Goal: Check status: Check status

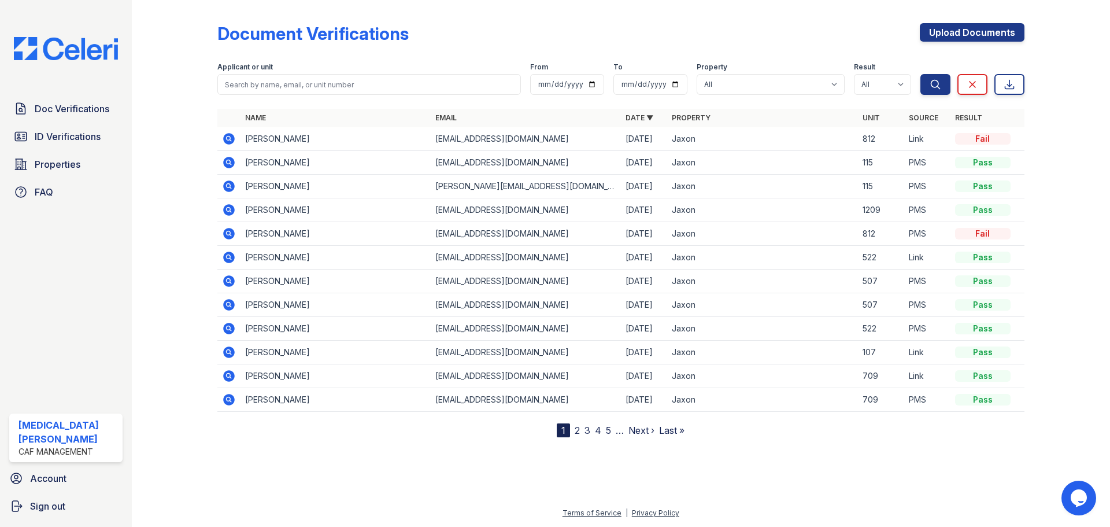
click at [82, 134] on span "ID Verifications" at bounding box center [68, 137] width 66 height 14
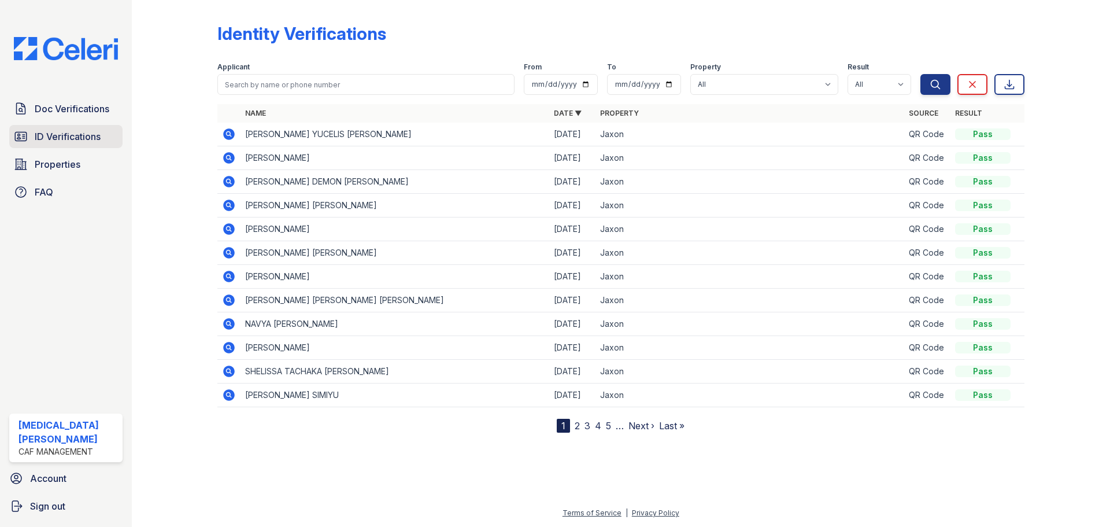
click at [80, 145] on link "ID Verifications" at bounding box center [65, 136] width 113 height 23
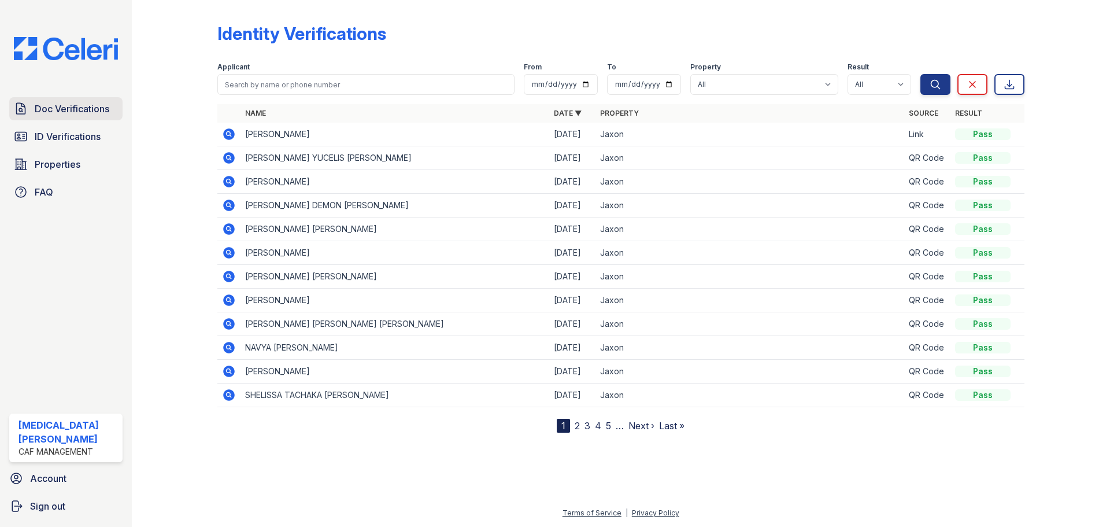
click at [77, 110] on span "Doc Verifications" at bounding box center [72, 109] width 75 height 14
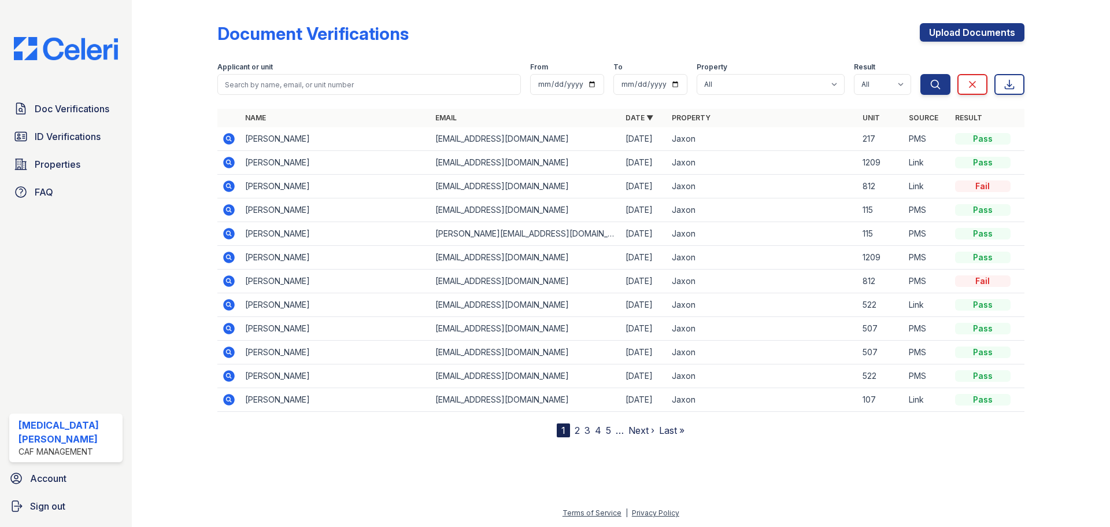
click at [236, 134] on td at bounding box center [228, 139] width 23 height 24
click at [227, 139] on icon at bounding box center [229, 139] width 14 height 14
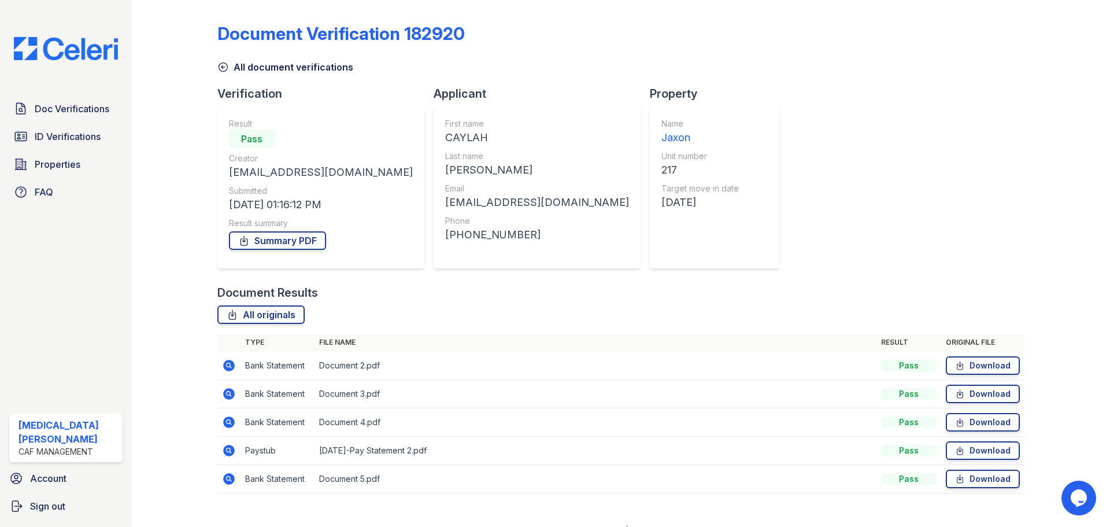
click at [228, 479] on icon at bounding box center [228, 477] width 3 height 3
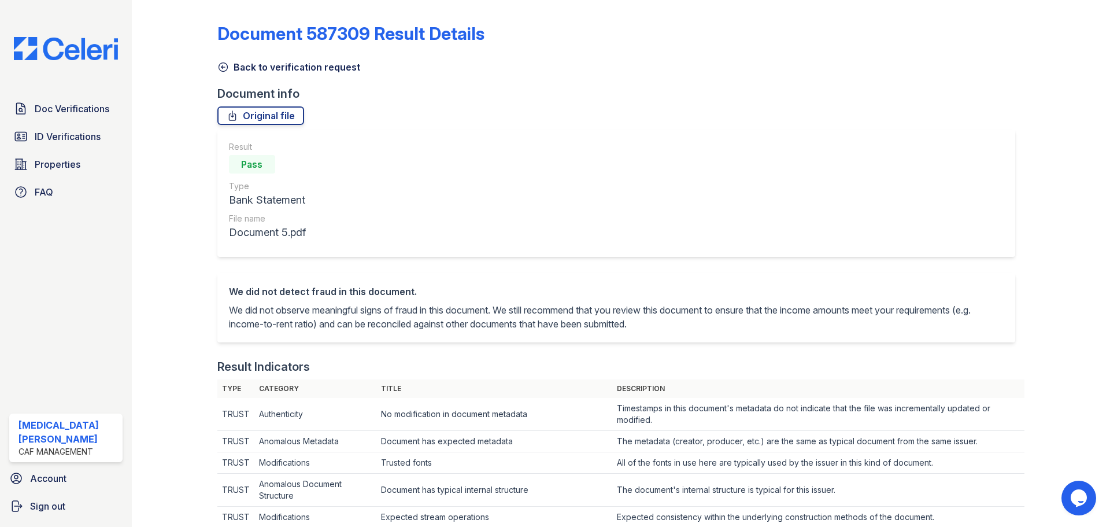
click at [220, 69] on icon at bounding box center [223, 67] width 12 height 12
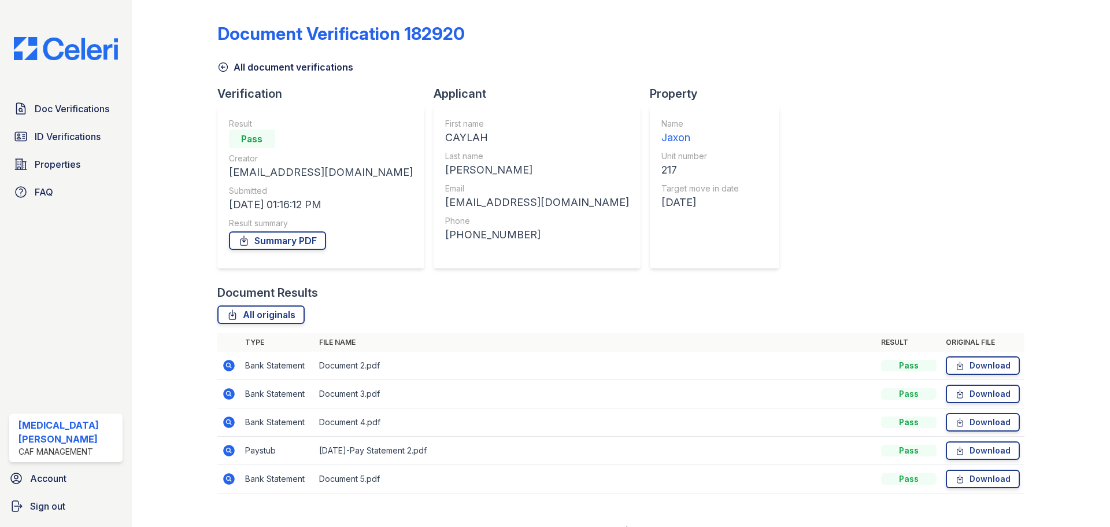
click at [230, 448] on icon at bounding box center [229, 451] width 12 height 12
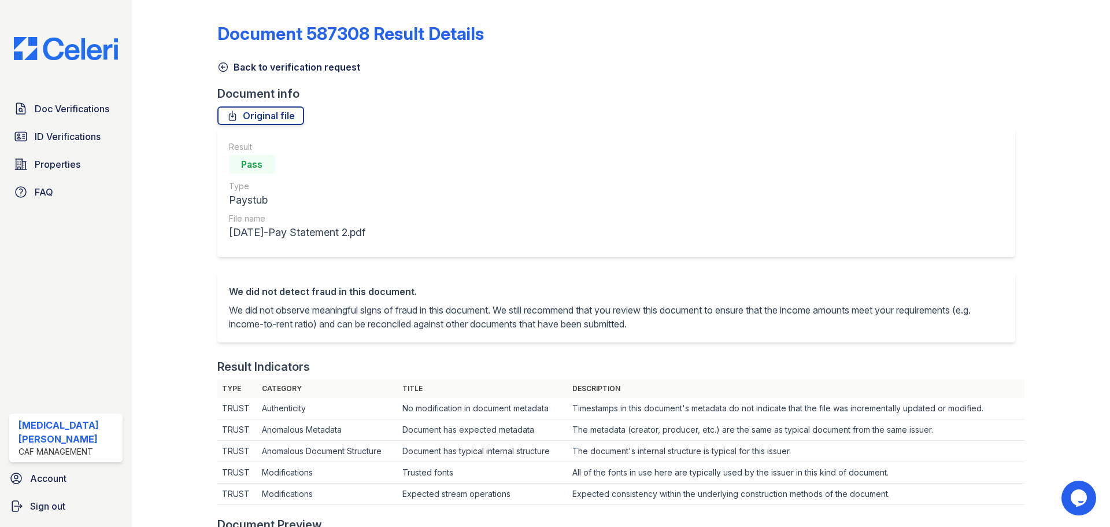
click at [254, 68] on link "Back to verification request" at bounding box center [288, 67] width 143 height 14
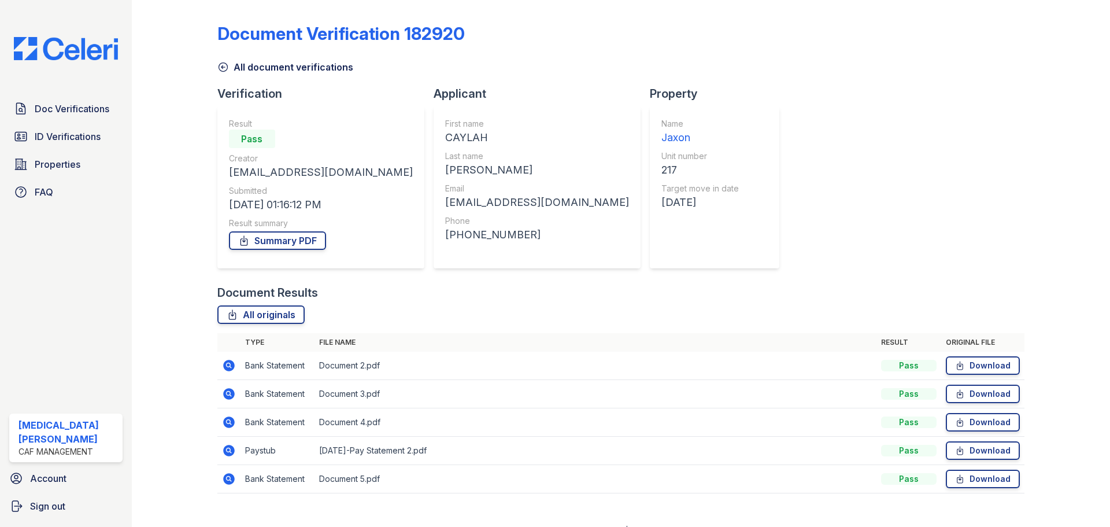
click at [228, 423] on icon at bounding box center [228, 421] width 3 height 3
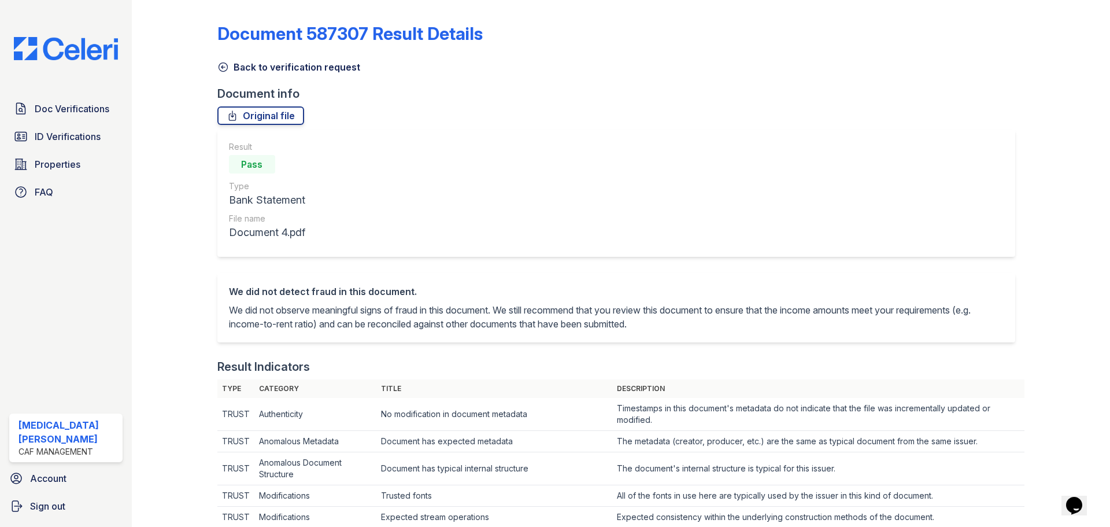
click at [241, 62] on link "Back to verification request" at bounding box center [288, 67] width 143 height 14
